Goal: Information Seeking & Learning: Check status

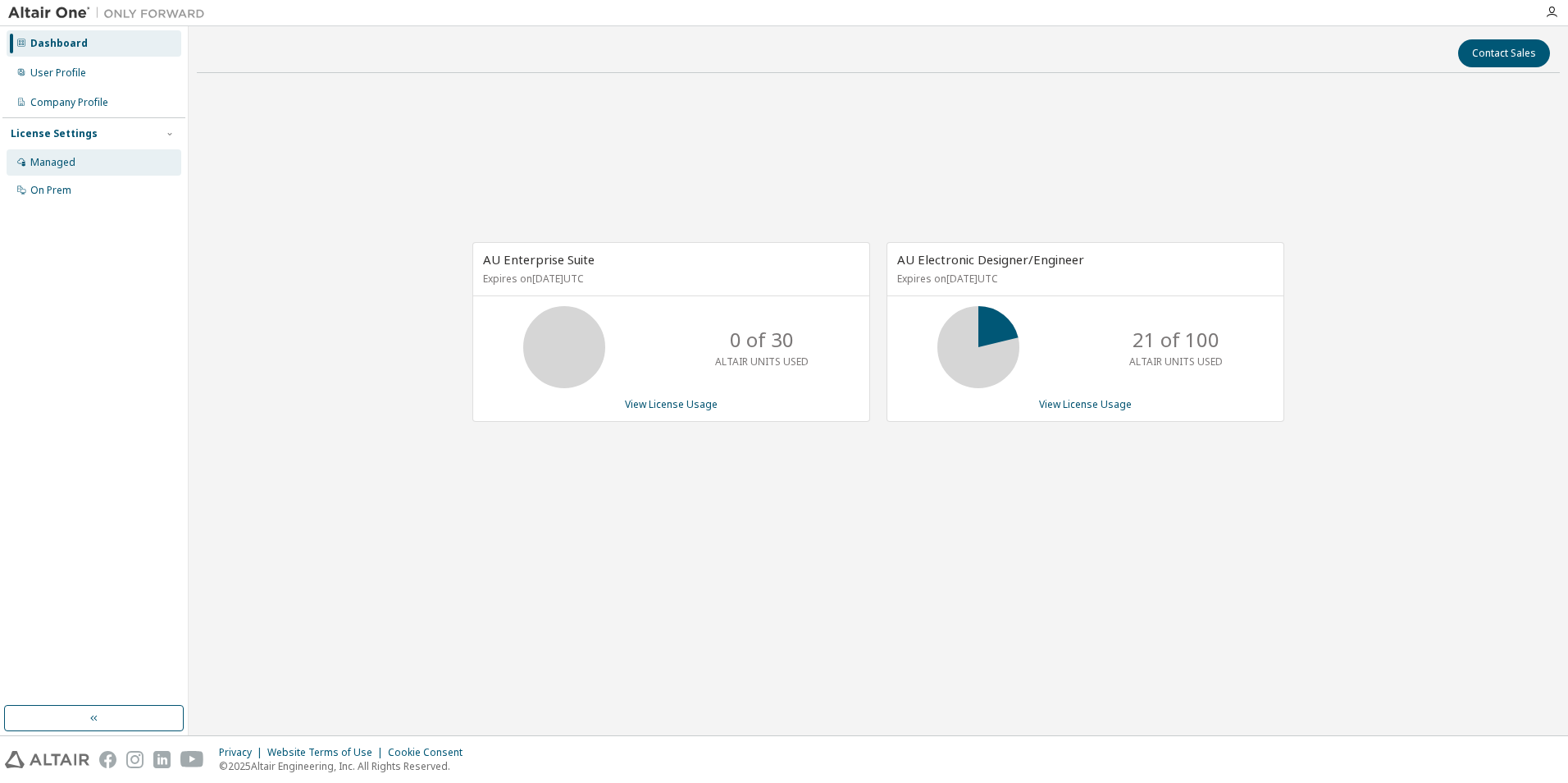
click at [64, 169] on div "Managed" at bounding box center [94, 162] width 174 height 26
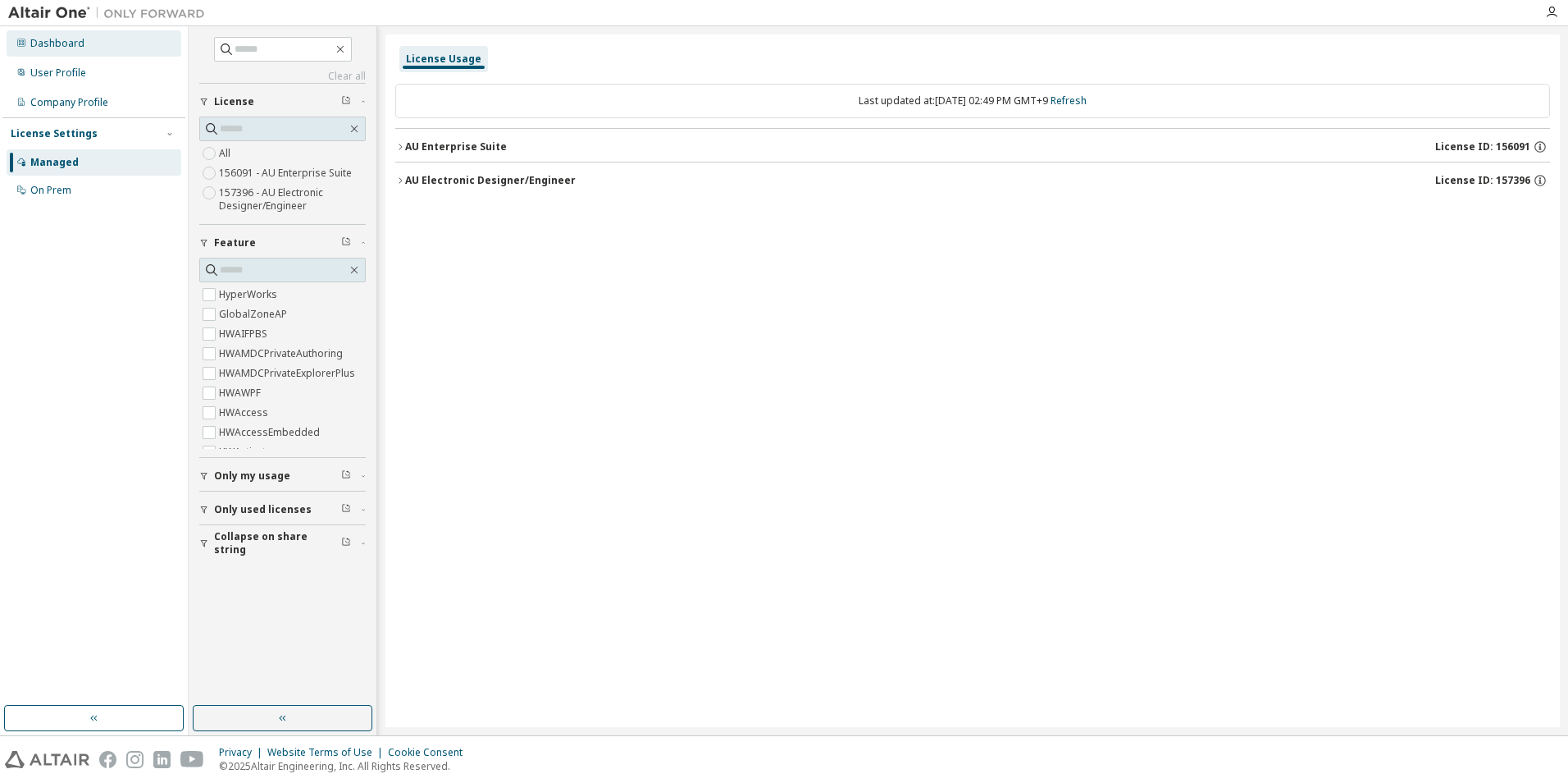
click at [67, 42] on div "Dashboard" at bounding box center [57, 44] width 54 height 13
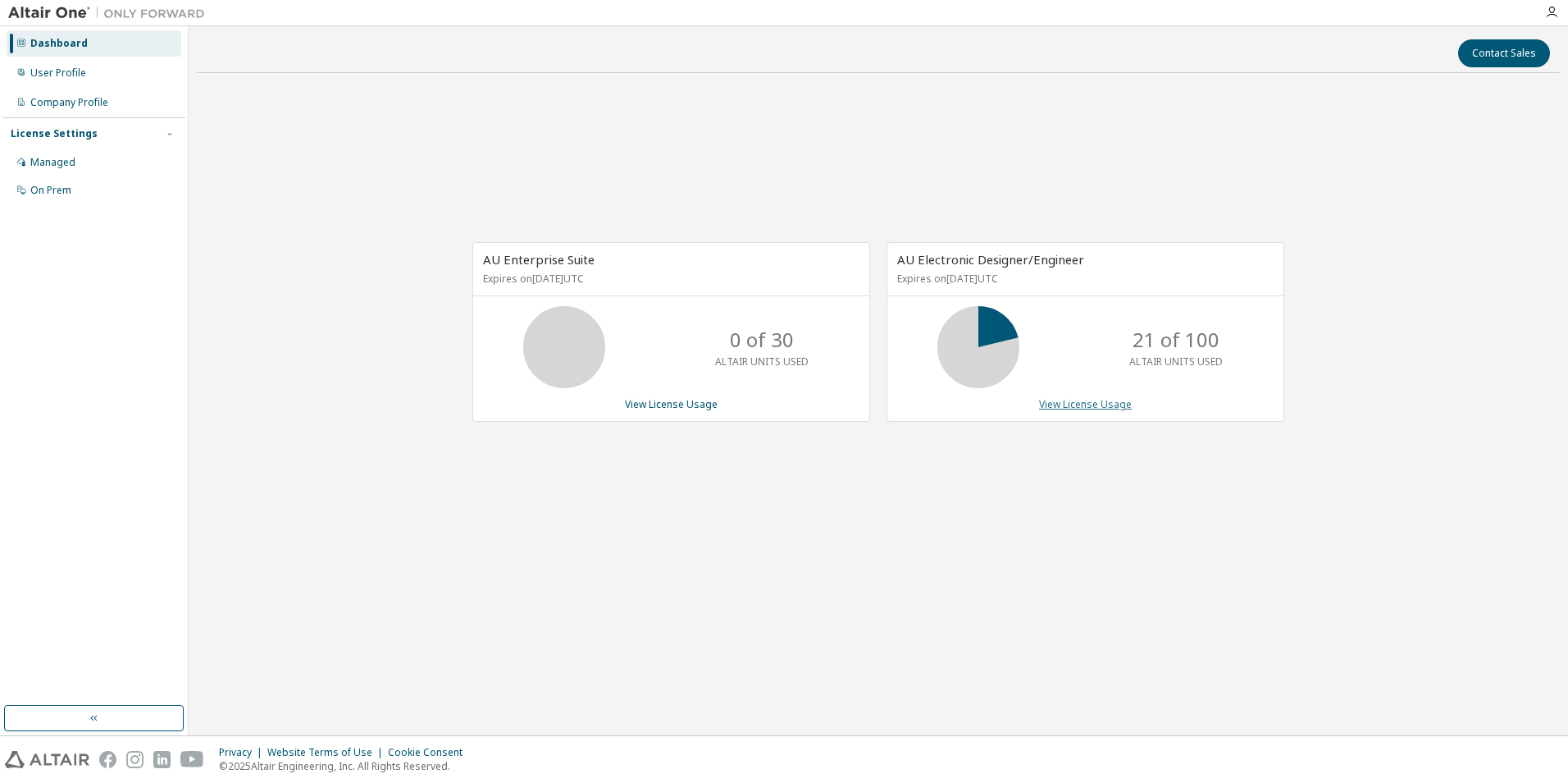
click at [1072, 401] on link "View License Usage" at bounding box center [1085, 403] width 93 height 14
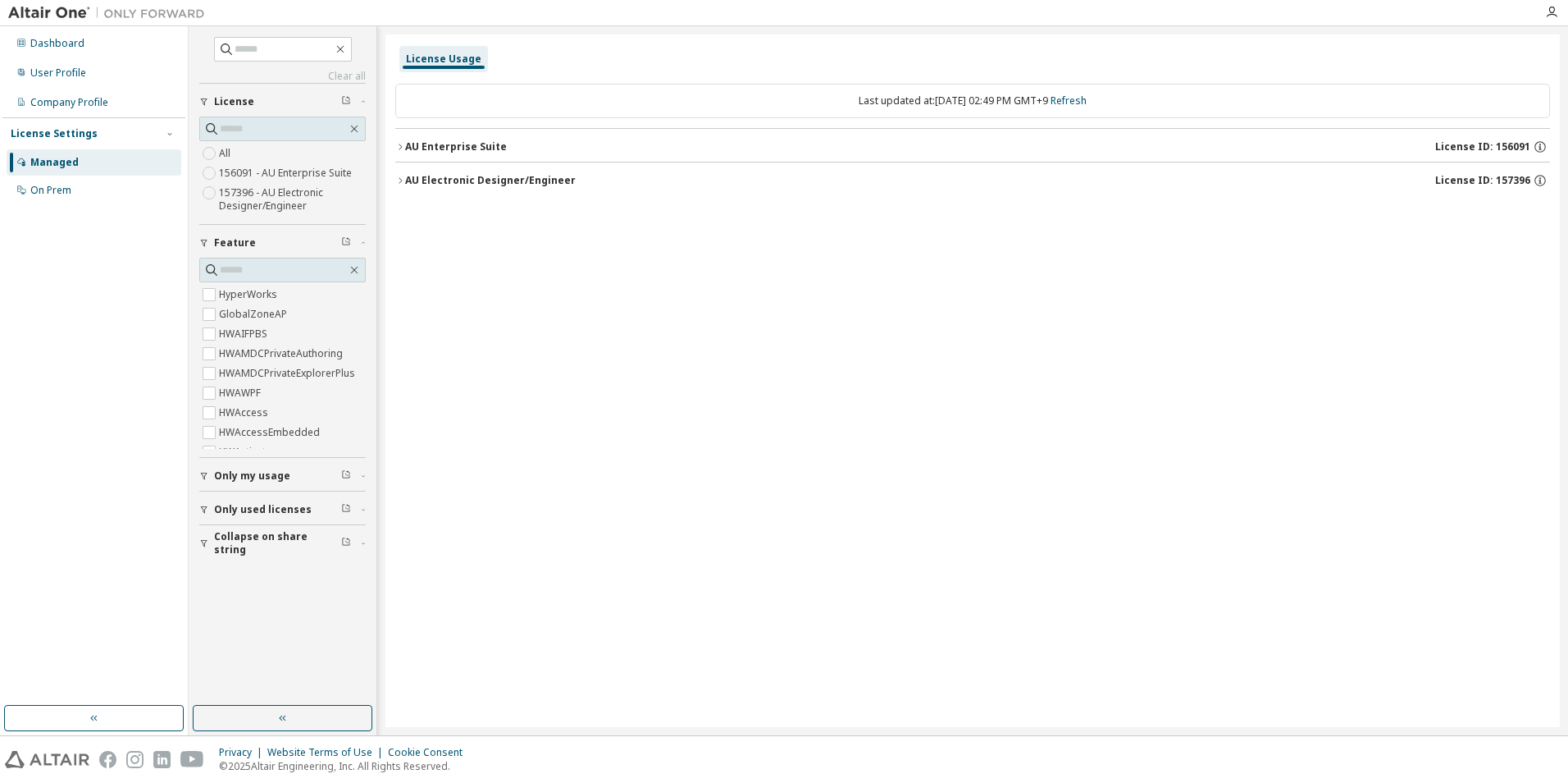
click at [453, 143] on div "AU Enterprise Suite" at bounding box center [456, 146] width 102 height 13
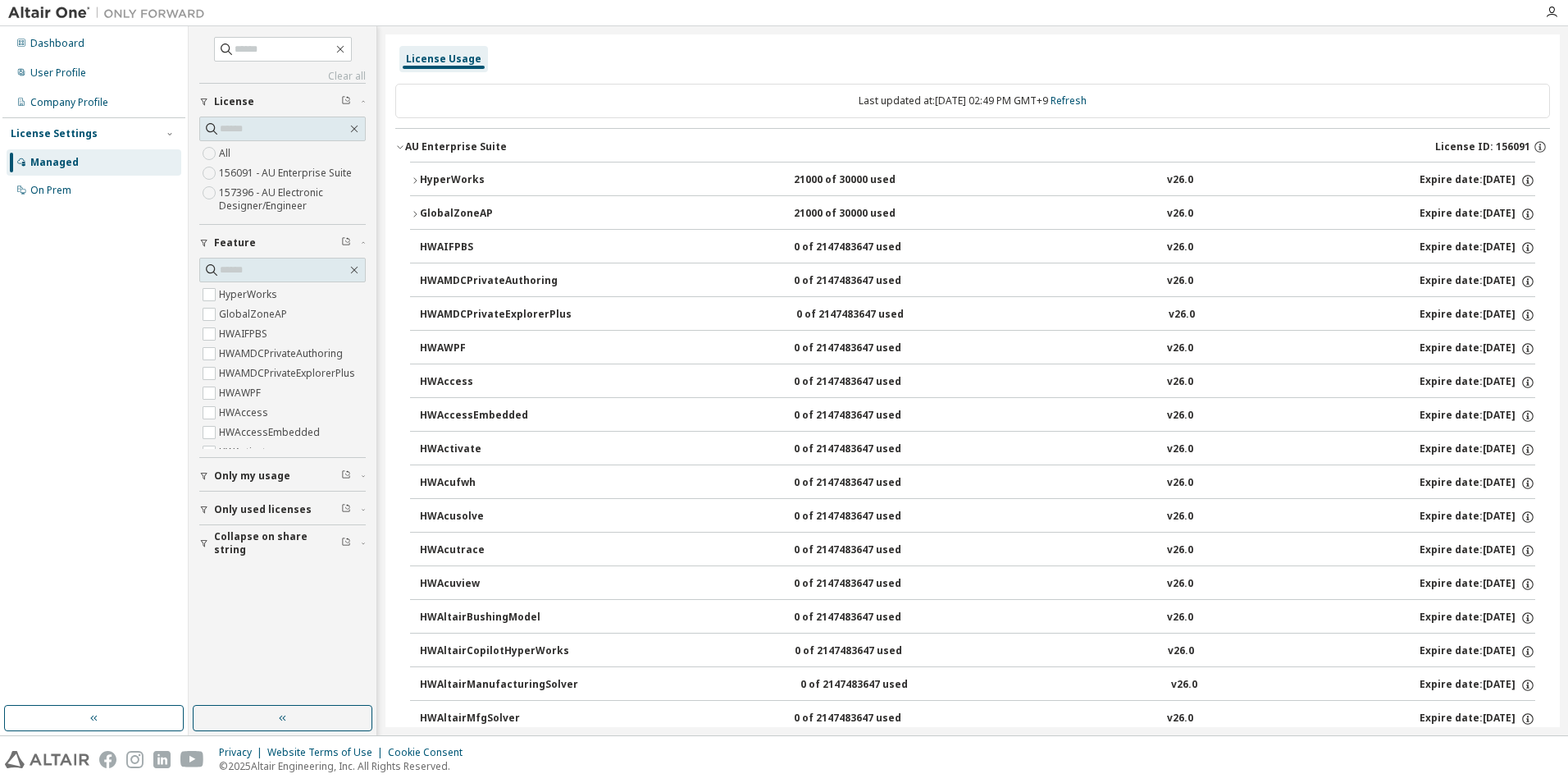
click at [453, 147] on div "AU Enterprise Suite" at bounding box center [456, 146] width 102 height 13
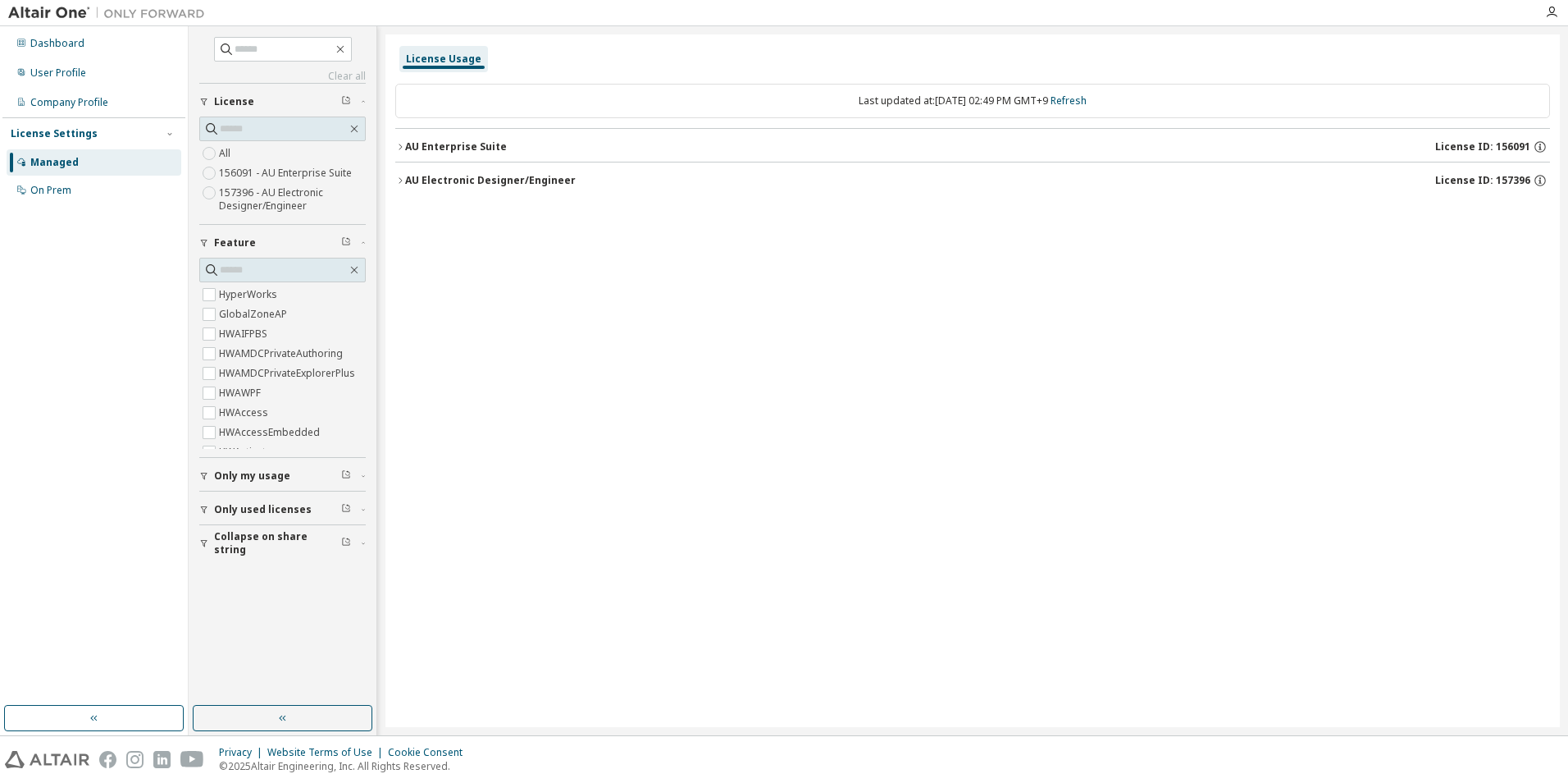
click at [453, 142] on div "AU Enterprise Suite" at bounding box center [456, 146] width 102 height 13
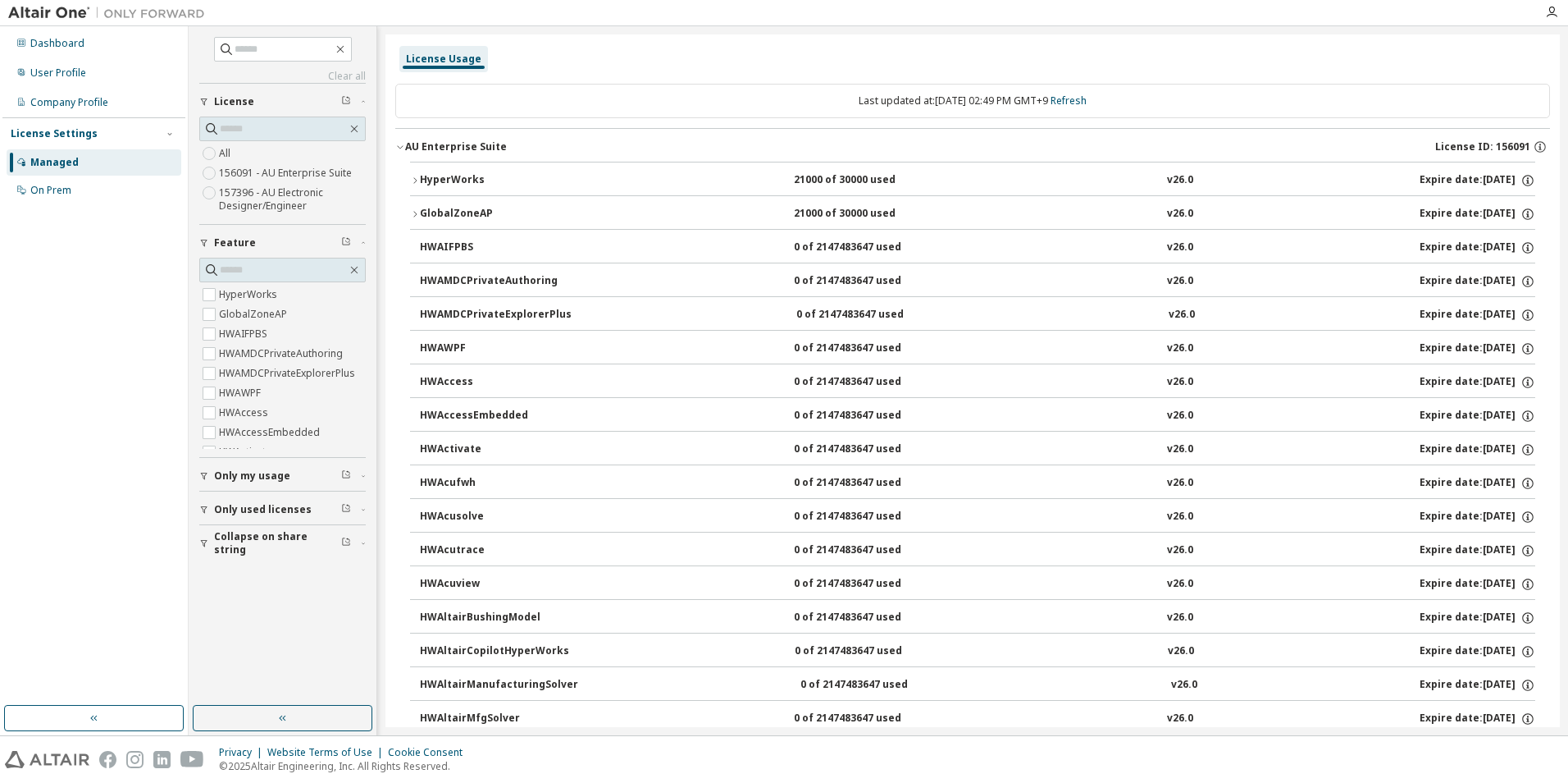
click at [453, 142] on div "AU Enterprise Suite" at bounding box center [456, 146] width 102 height 13
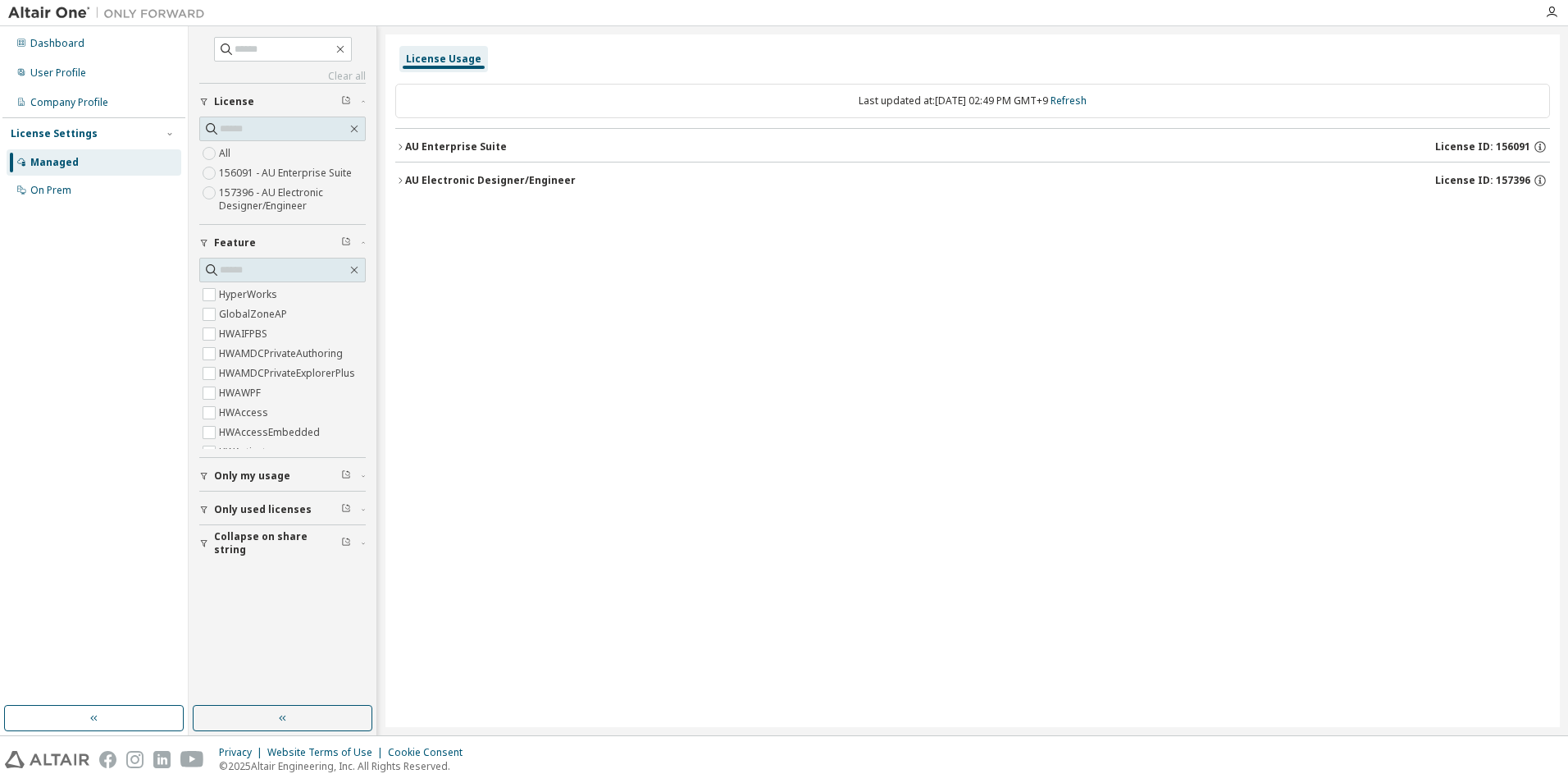
click at [443, 140] on div "AU Enterprise Suite" at bounding box center [456, 146] width 102 height 13
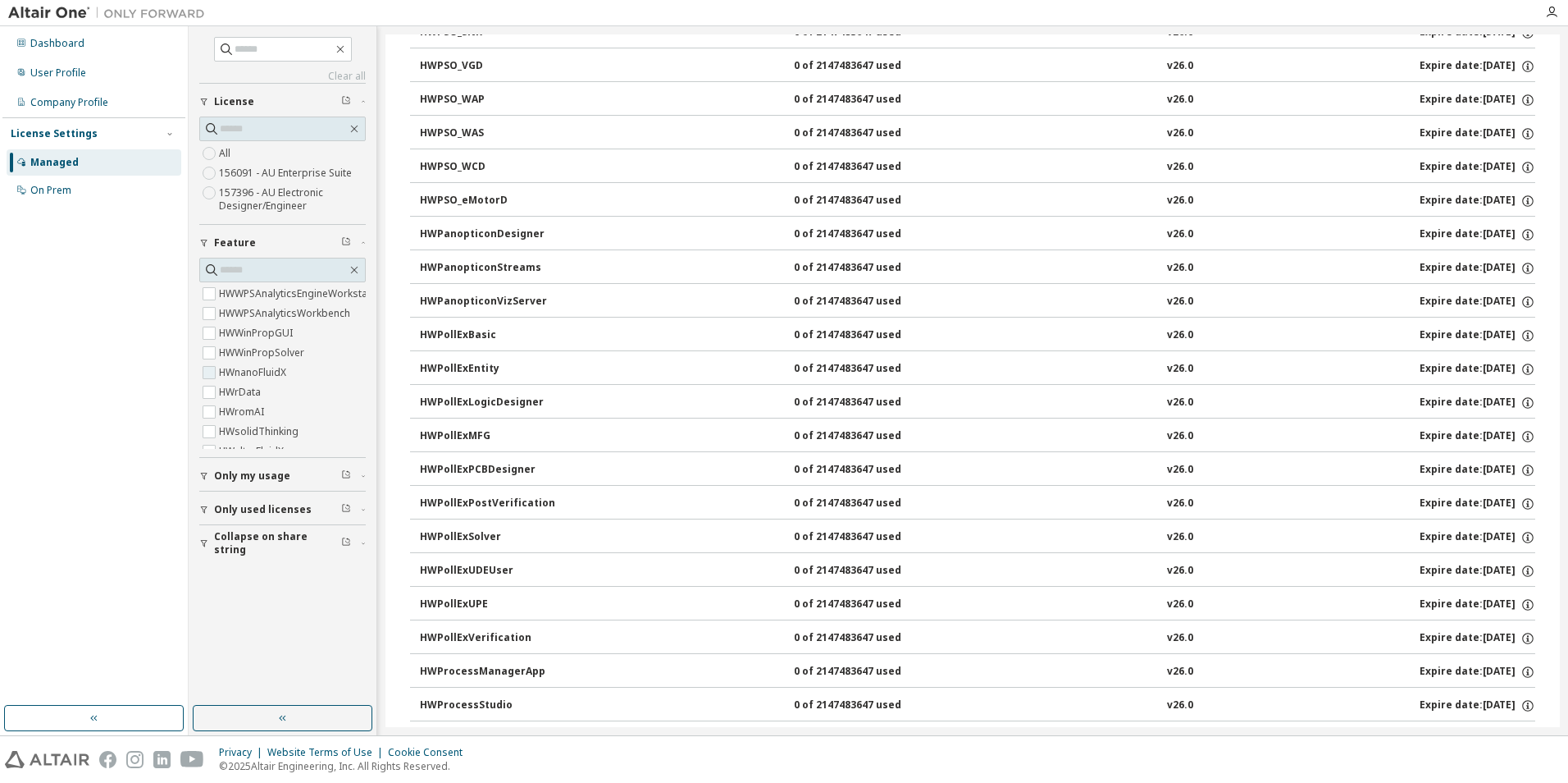
scroll to position [6322, 0]
click at [68, 42] on div "Dashboard" at bounding box center [57, 44] width 54 height 13
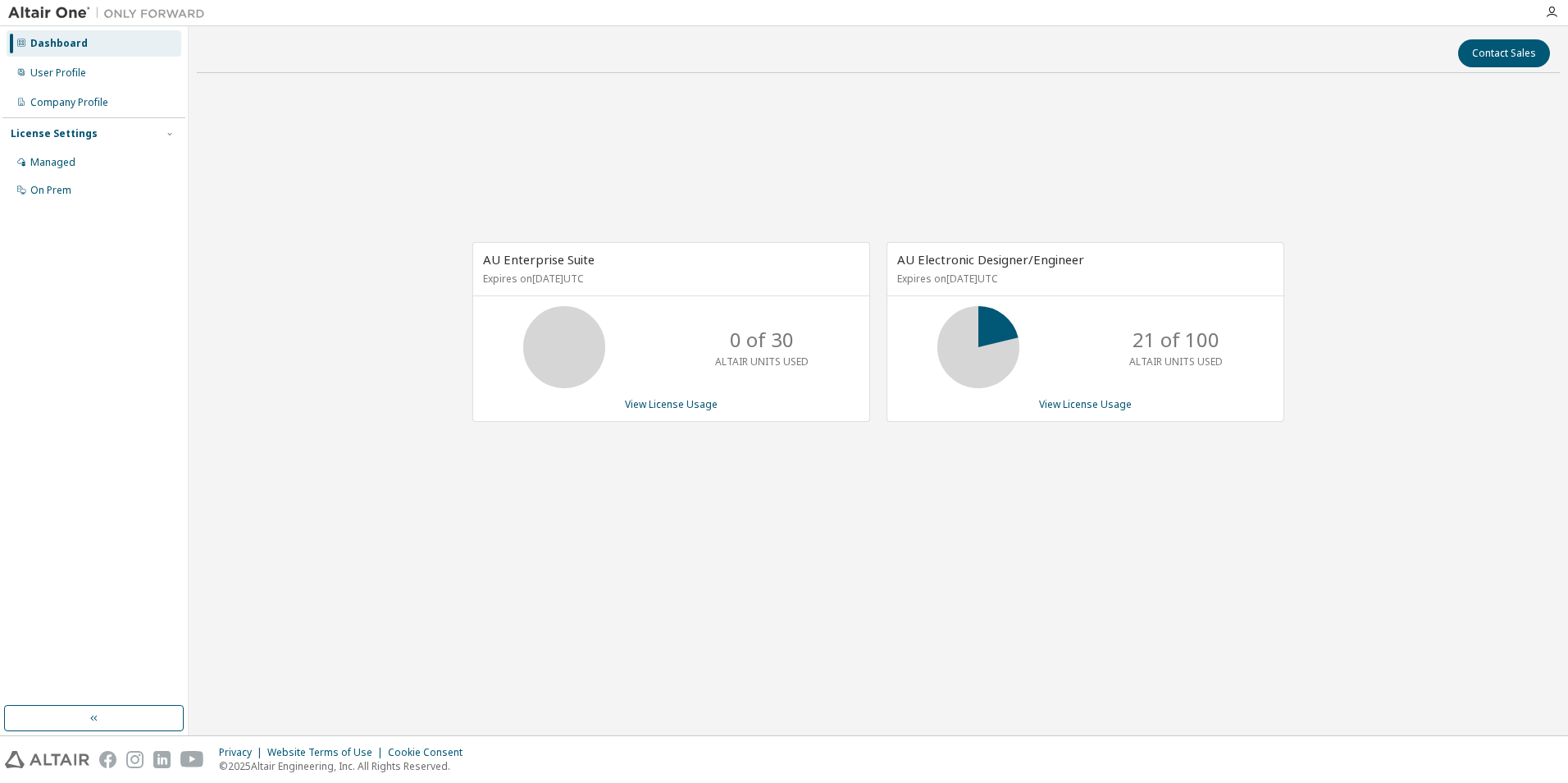
click at [433, 138] on div "AU Enterprise Suite Expires on [DATE] UTC 0 of 30 ALTAIR UNITS USED View Licens…" at bounding box center [878, 341] width 1363 height 509
drag, startPoint x: 1565, startPoint y: 27, endPoint x: 764, endPoint y: 62, distance: 801.8
click at [764, 62] on div "Contact Sales" at bounding box center [879, 53] width 1344 height 28
click at [1172, 118] on div "AU Enterprise Suite Expires on [DATE] UTC 0 of 30 ALTAIR UNITS USED View Licens…" at bounding box center [878, 341] width 1363 height 509
click at [598, 463] on div "AU Enterprise Suite Expires on [DATE] UTC 0 of 30 ALTAIR UNITS USED View Licens…" at bounding box center [878, 341] width 1363 height 509
